Goal: Task Accomplishment & Management: Manage account settings

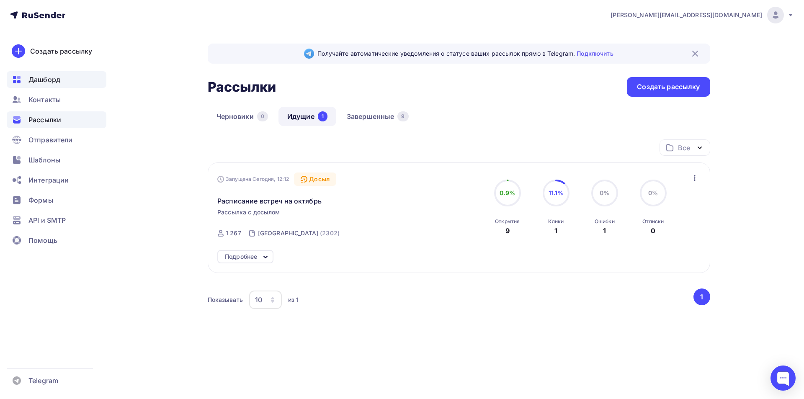
click at [51, 78] on span "Дашборд" at bounding box center [44, 80] width 32 height 10
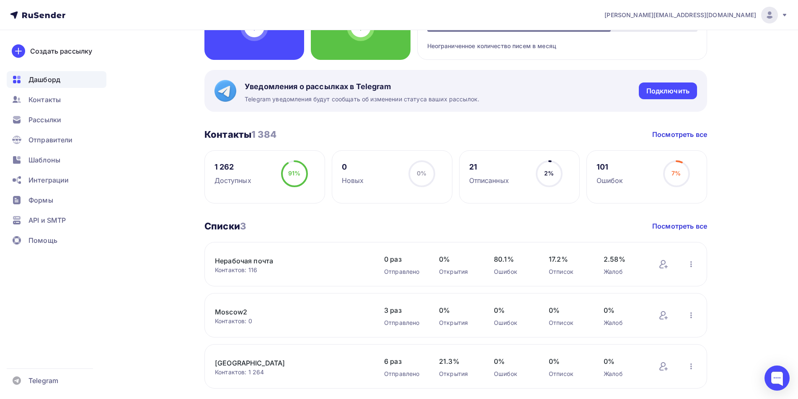
scroll to position [126, 0]
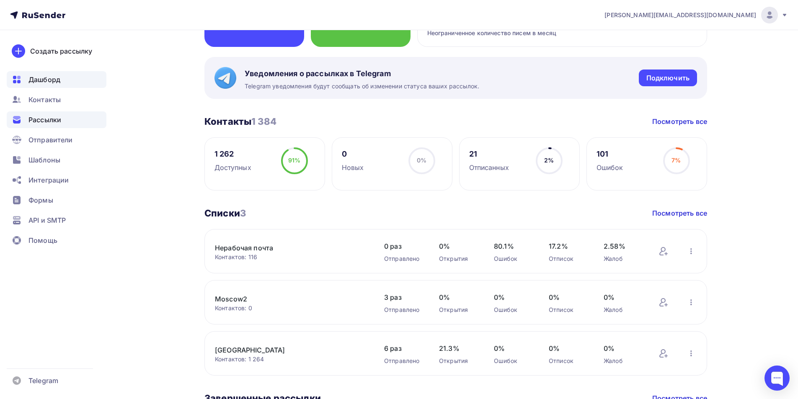
click at [47, 123] on span "Рассылки" at bounding box center [44, 120] width 33 height 10
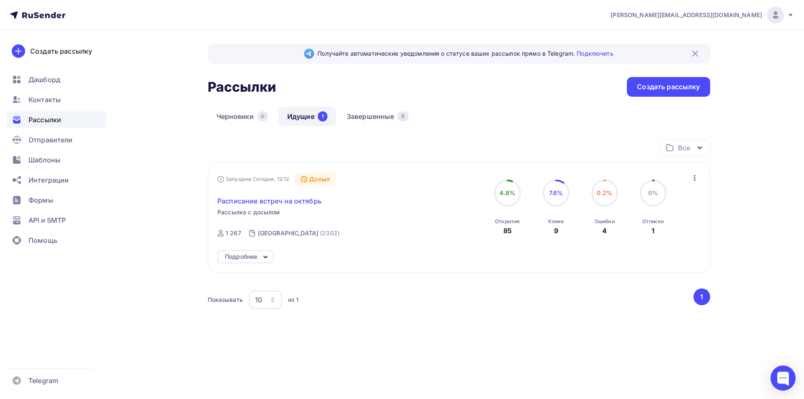
click at [289, 200] on span "Расписание встреч на октябрь" at bounding box center [269, 201] width 104 height 10
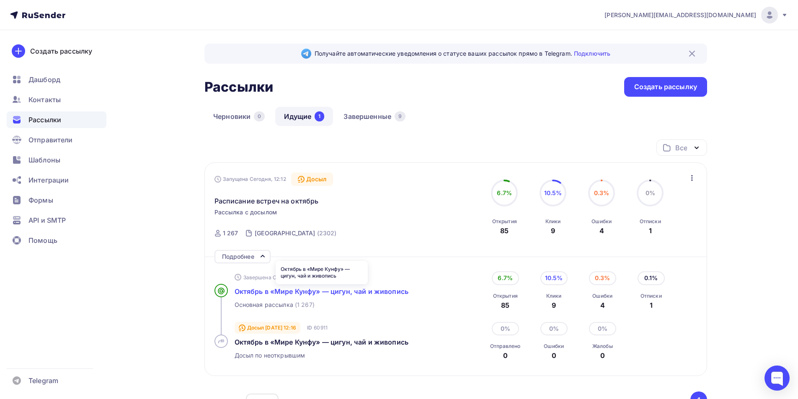
click at [296, 295] on span "Октябрь в «Мире Кунфу» — цигун, чай и живопись" at bounding box center [322, 291] width 174 height 8
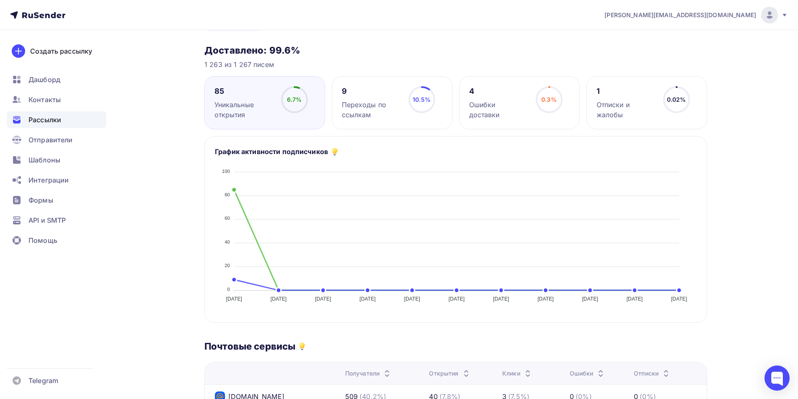
scroll to position [42, 0]
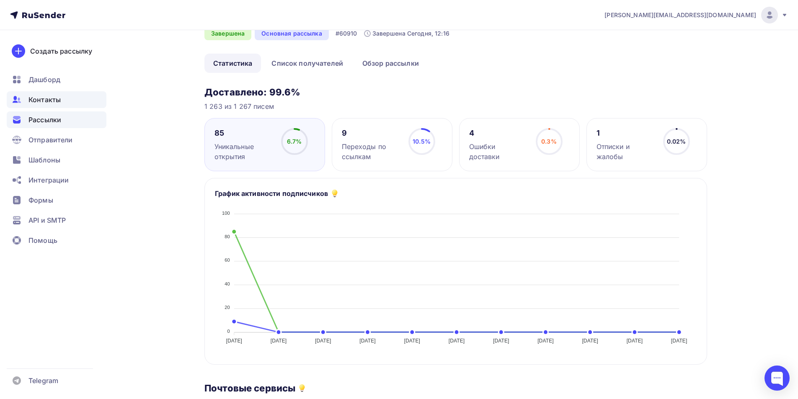
click at [52, 103] on span "Контакты" at bounding box center [44, 100] width 32 height 10
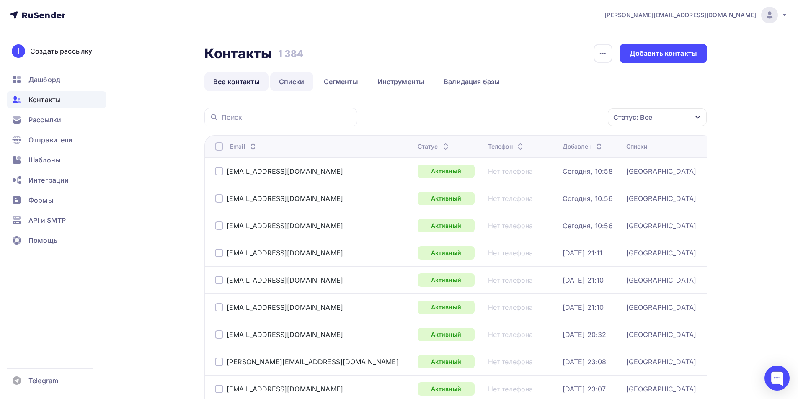
click at [292, 80] on link "Списки" at bounding box center [291, 81] width 43 height 19
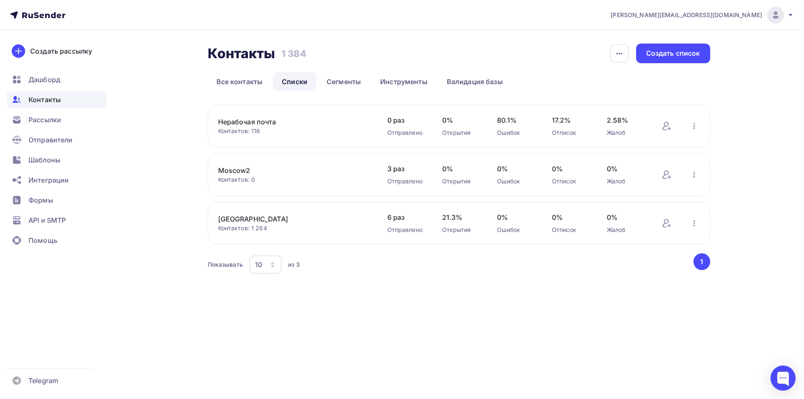
click at [239, 216] on link "[GEOGRAPHIC_DATA]" at bounding box center [289, 219] width 142 height 10
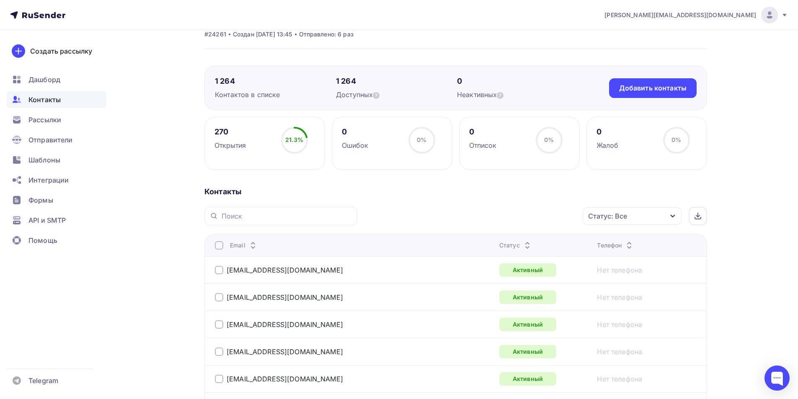
scroll to position [42, 0]
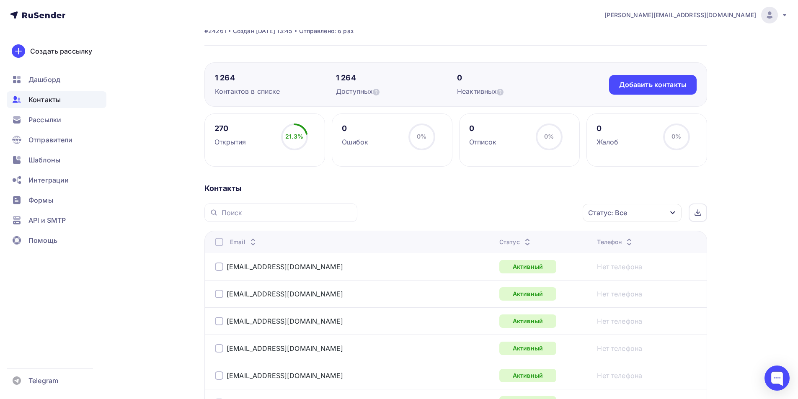
click at [643, 217] on div "Статус: Все" at bounding box center [632, 213] width 99 height 18
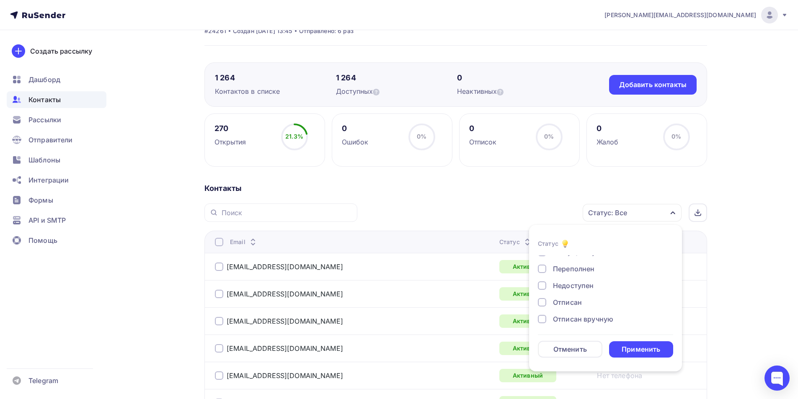
scroll to position [61, 0]
click at [543, 284] on div at bounding box center [542, 283] width 8 height 8
click at [542, 300] on div at bounding box center [542, 300] width 8 height 8
click at [626, 349] on div "Применить" at bounding box center [641, 350] width 39 height 10
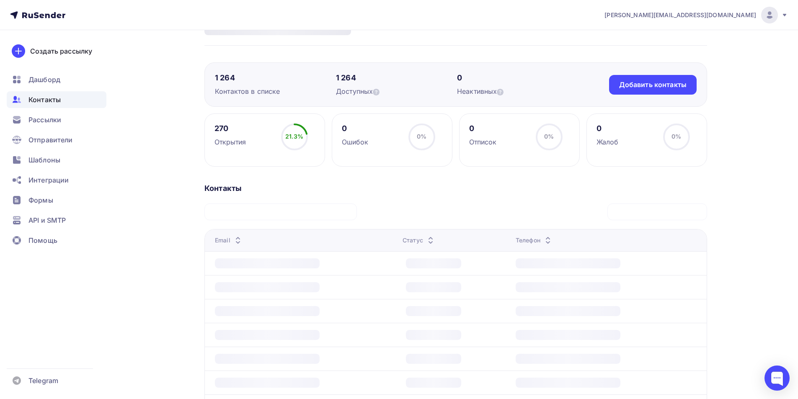
scroll to position [9, 0]
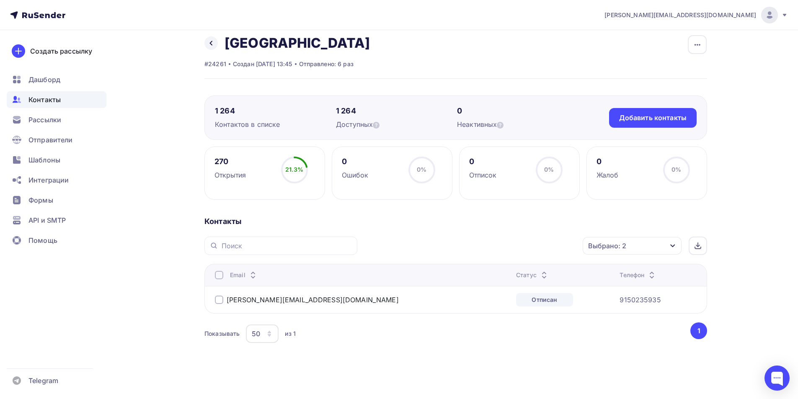
click at [217, 300] on div at bounding box center [219, 300] width 8 height 8
click at [530, 248] on div "Действие" at bounding box center [520, 246] width 111 height 16
click at [513, 272] on div "Добавить в списки" at bounding box center [507, 271] width 65 height 10
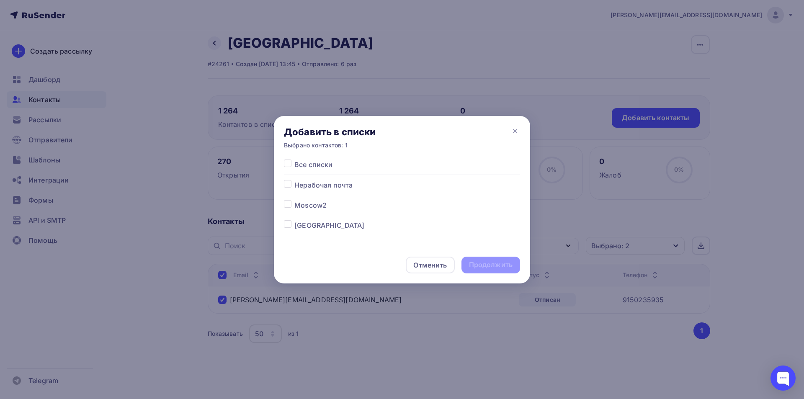
click at [295, 180] on label at bounding box center [295, 180] width 0 height 0
click at [285, 185] on input "checkbox" at bounding box center [288, 184] width 8 height 8
checkbox input "true"
click at [478, 264] on div "Продолжить" at bounding box center [491, 265] width 44 height 10
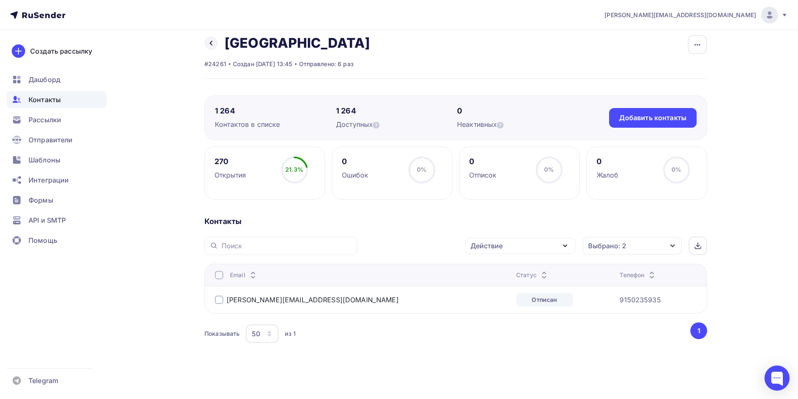
click at [218, 303] on div at bounding box center [219, 300] width 8 height 8
click at [495, 251] on div "Действие" at bounding box center [520, 246] width 111 height 16
click at [502, 289] on div "Исключить из списка" at bounding box center [511, 287] width 73 height 10
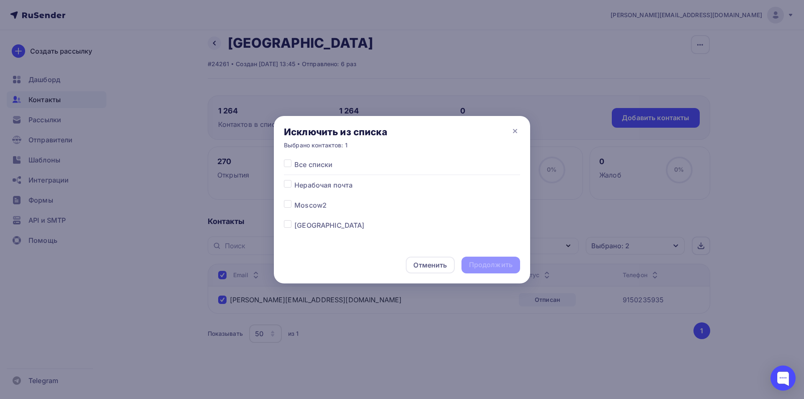
click at [295, 220] on label at bounding box center [295, 220] width 0 height 0
click at [289, 227] on input "checkbox" at bounding box center [288, 224] width 8 height 8
checkbox input "true"
click at [486, 264] on div "Продолжить" at bounding box center [491, 265] width 44 height 10
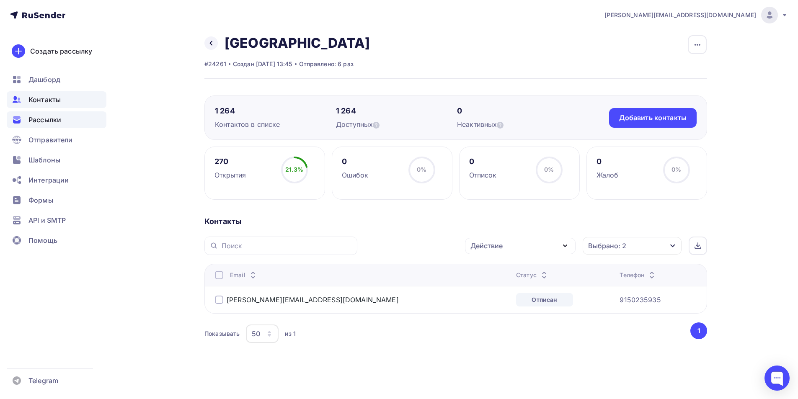
click at [59, 119] on span "Рассылки" at bounding box center [44, 120] width 33 height 10
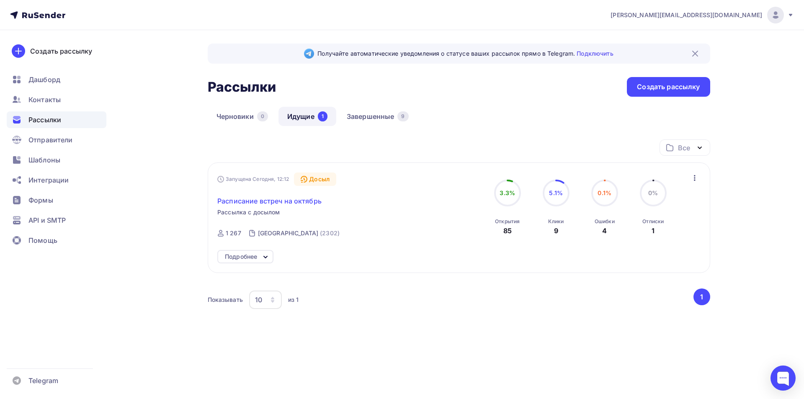
click at [288, 201] on span "Расписание встреч на октябрь" at bounding box center [269, 201] width 104 height 10
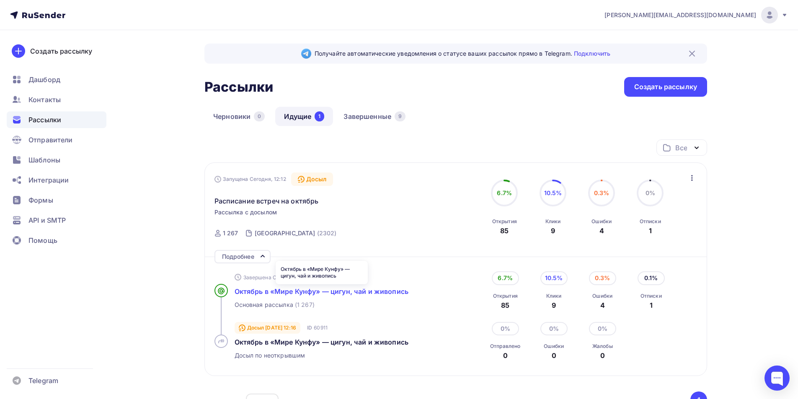
click at [302, 291] on span "Октябрь в «Мире Кунфу» — цигун, чай и живопись" at bounding box center [322, 291] width 174 height 8
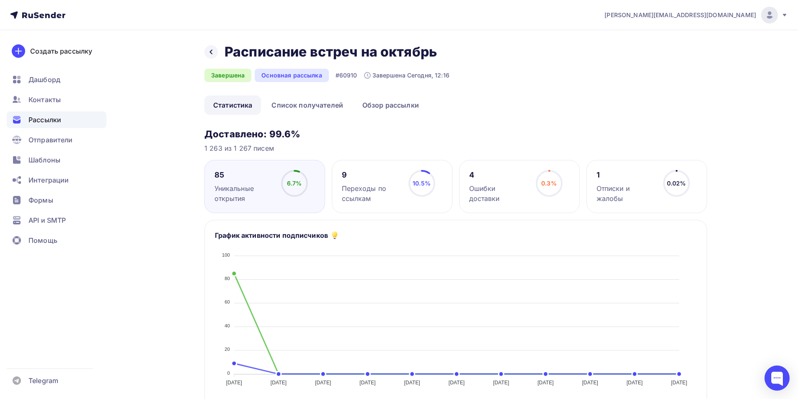
click at [502, 189] on div "Ошибки доставки" at bounding box center [498, 194] width 59 height 20
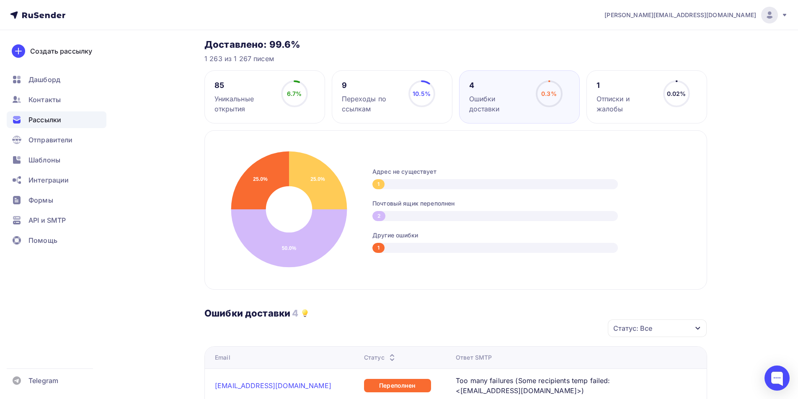
scroll to position [42, 0]
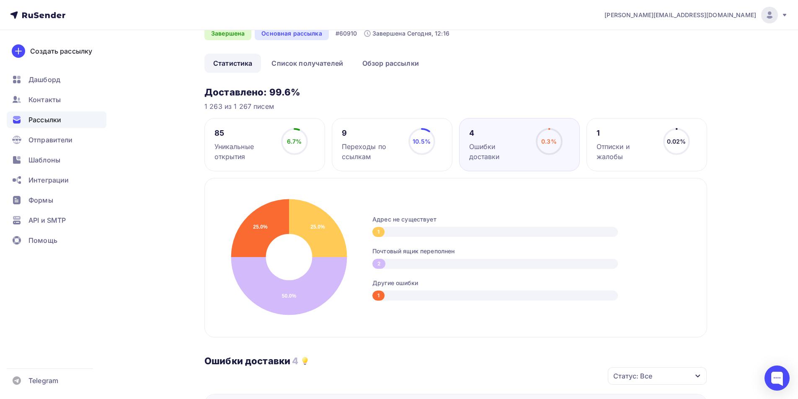
click at [242, 150] on div "Уникальные открытия" at bounding box center [244, 152] width 59 height 20
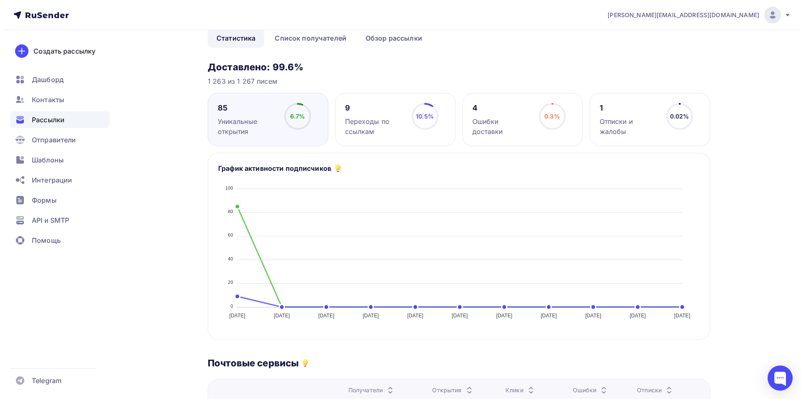
scroll to position [0, 0]
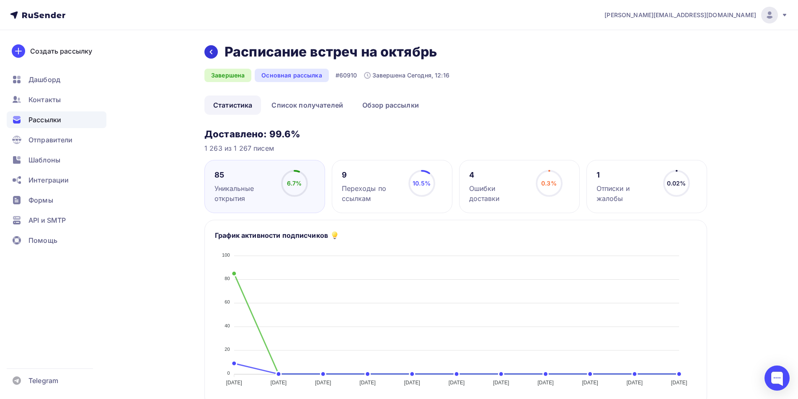
click at [215, 55] on div at bounding box center [210, 51] width 13 height 13
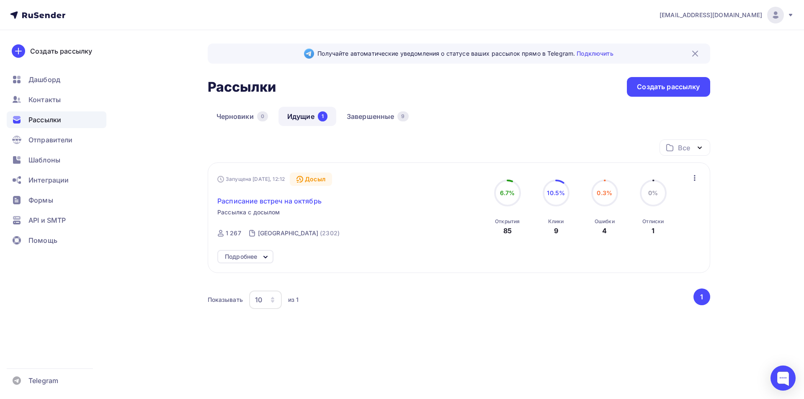
click at [278, 202] on span "Расписание встреч на октябрь" at bounding box center [269, 201] width 104 height 10
